Goal: Transaction & Acquisition: Book appointment/travel/reservation

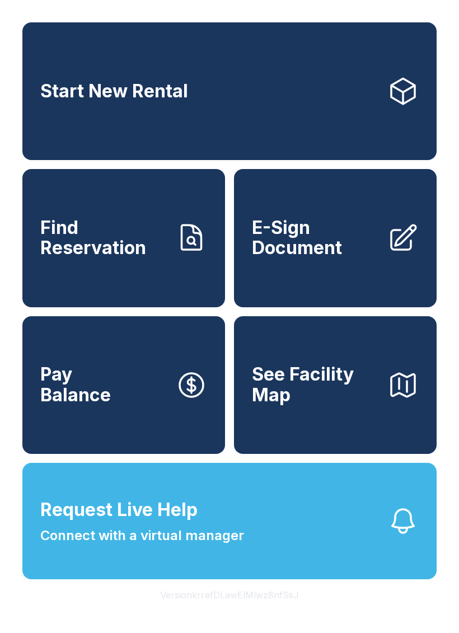
click at [206, 106] on link "Start New Rental" at bounding box center [229, 91] width 414 height 138
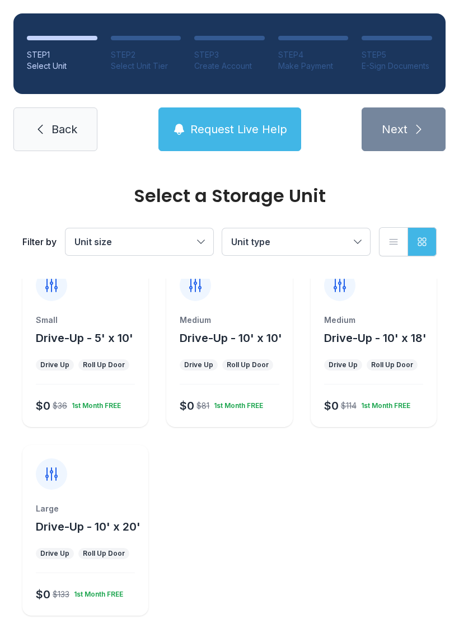
scroll to position [25, 0]
click at [445, 366] on div "Select a Storage Unit Filter by Unit size Unit type List view Grid view Small D…" at bounding box center [229, 400] width 459 height 520
click at [221, 345] on button "Drive-Up - 10' x 10'" at bounding box center [231, 338] width 102 height 16
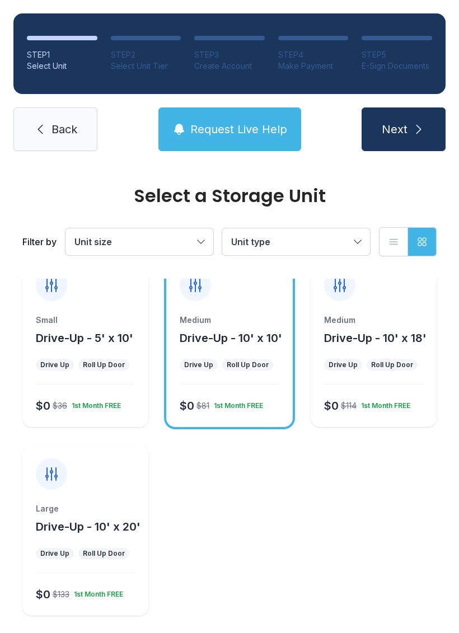
click at [403, 134] on span "Next" at bounding box center [395, 129] width 26 height 16
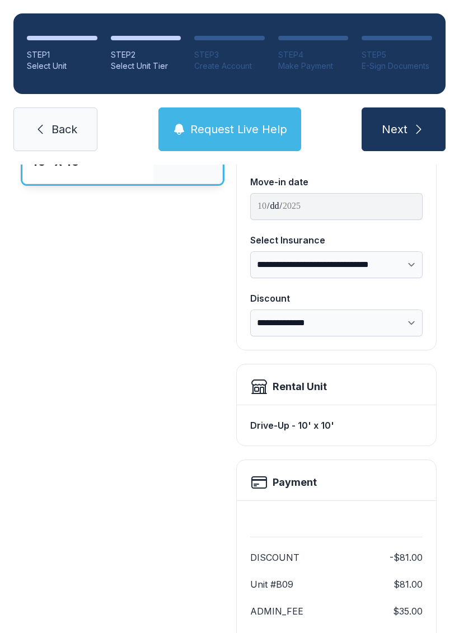
scroll to position [111, 0]
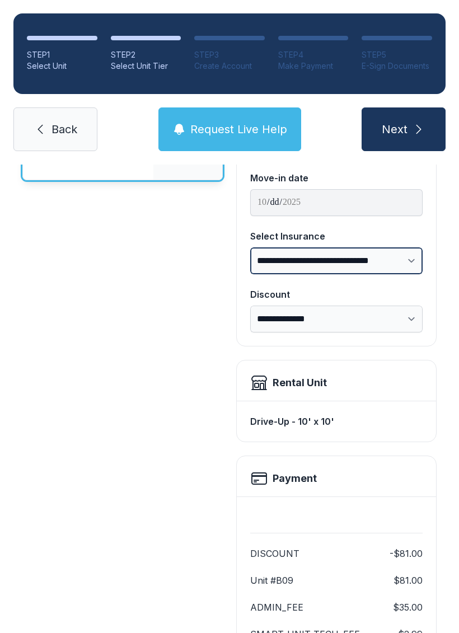
click at [405, 262] on select "**********" at bounding box center [336, 260] width 172 height 27
click at [98, 377] on div "Drive-Up - 10' x 10' $81 /month" at bounding box center [122, 424] width 200 height 617
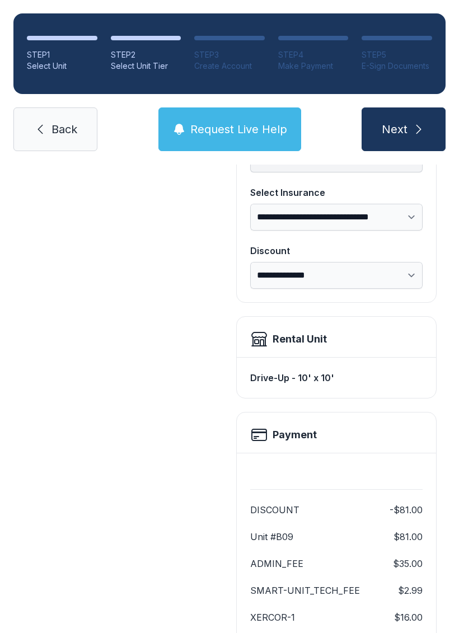
scroll to position [155, 0]
click at [39, 121] on link "Back" at bounding box center [55, 129] width 84 height 44
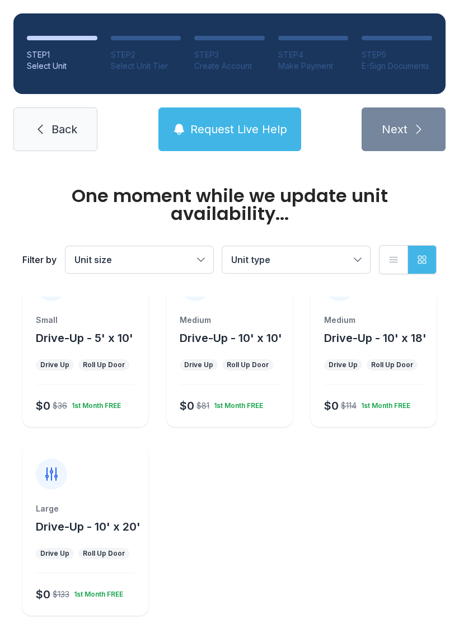
scroll to position [25, 0]
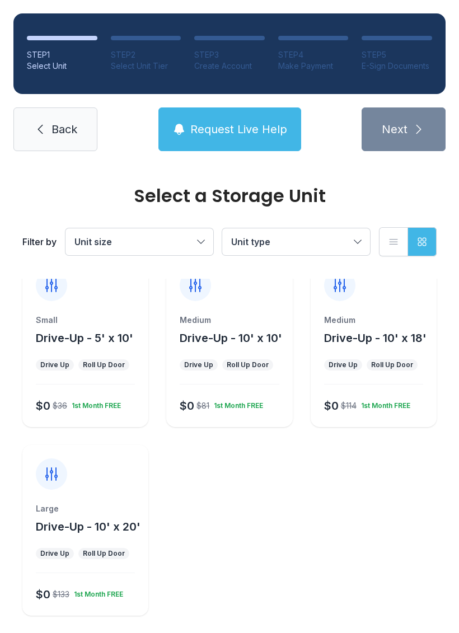
click at [240, 121] on span "Request Live Help" at bounding box center [238, 129] width 97 height 16
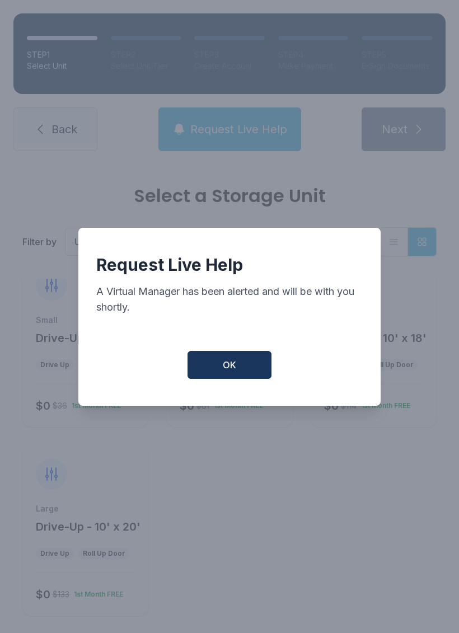
click at [232, 360] on button "OK" at bounding box center [229, 365] width 84 height 28
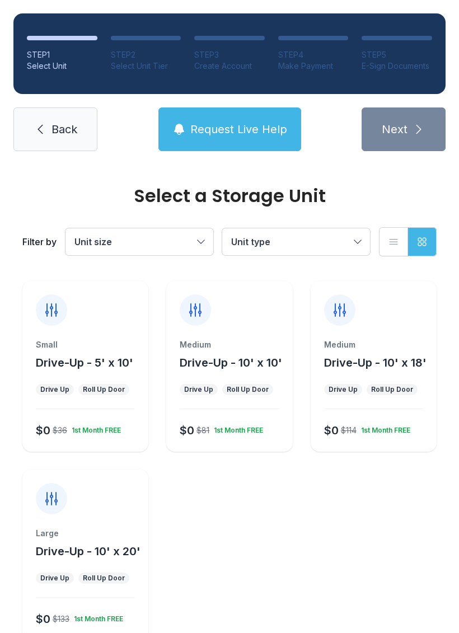
scroll to position [0, 0]
